Goal: Check status: Check status

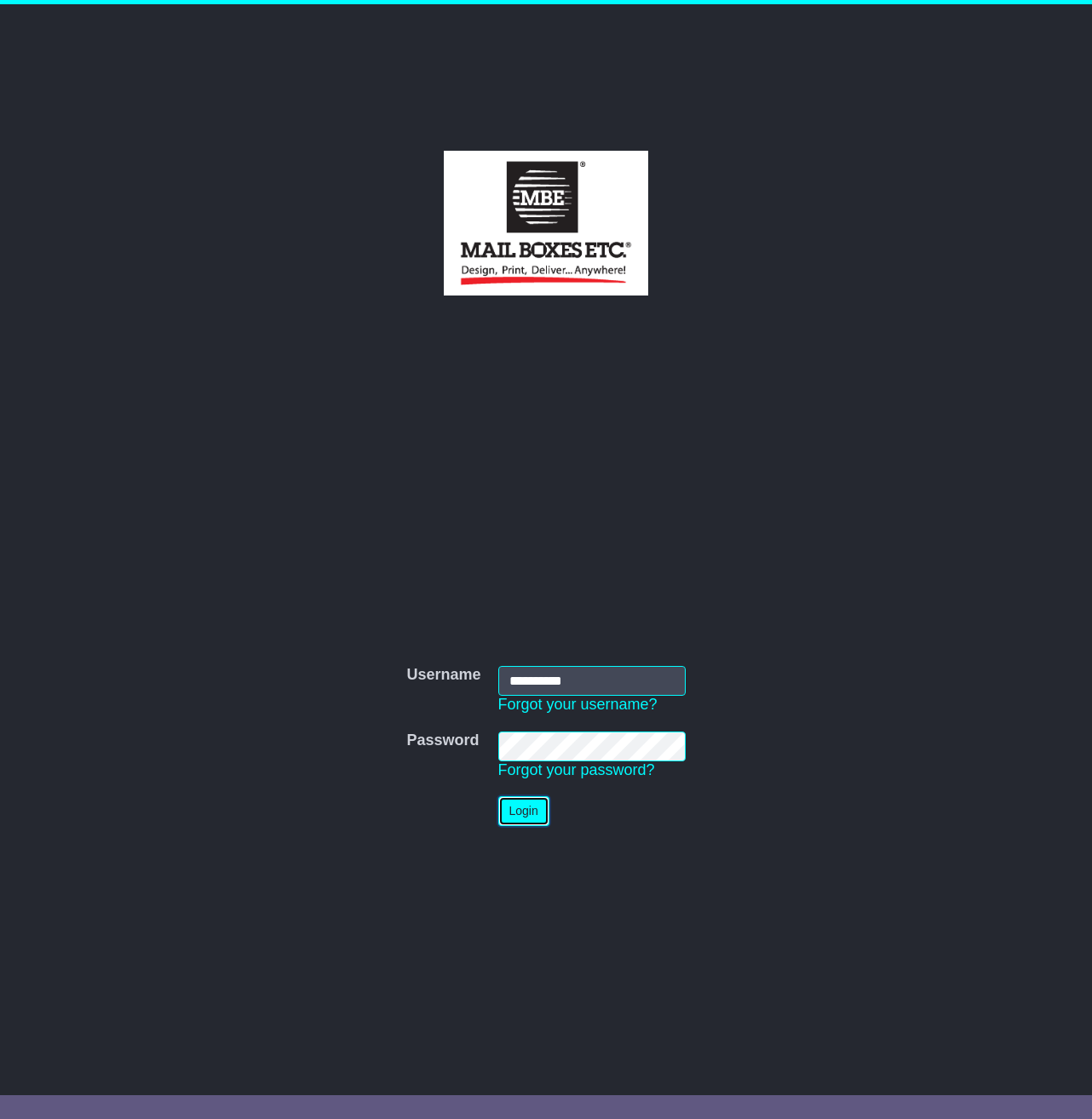
click at [515, 822] on button "Login" at bounding box center [524, 811] width 51 height 30
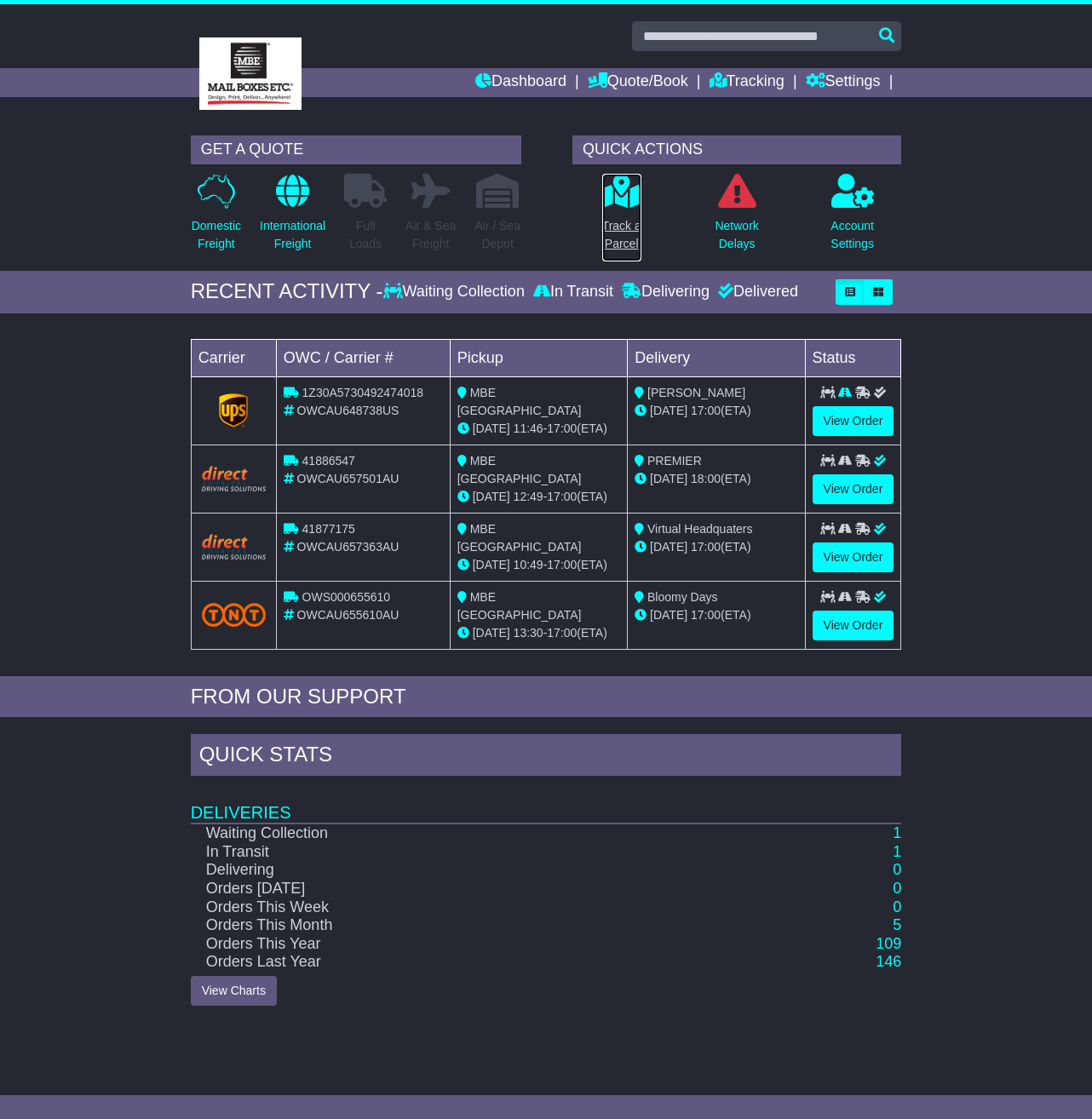
click at [607, 230] on p "Track a Parcel" at bounding box center [621, 234] width 39 height 36
